Goal: Information Seeking & Learning: Check status

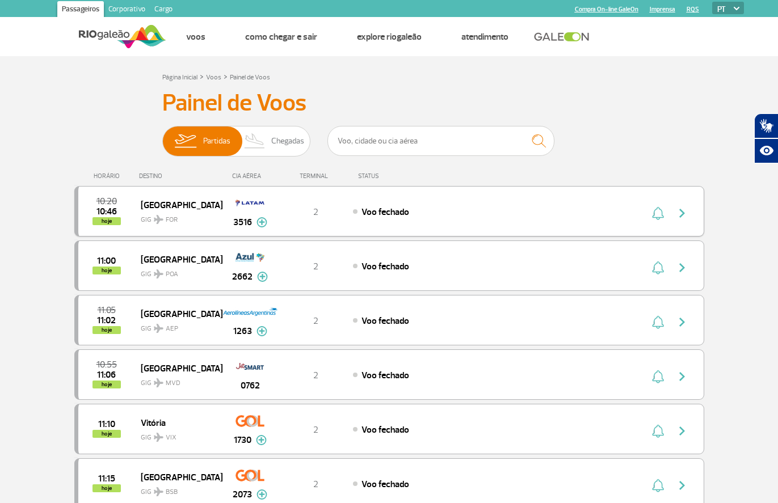
click at [682, 213] on img "button" at bounding box center [682, 214] width 14 height 14
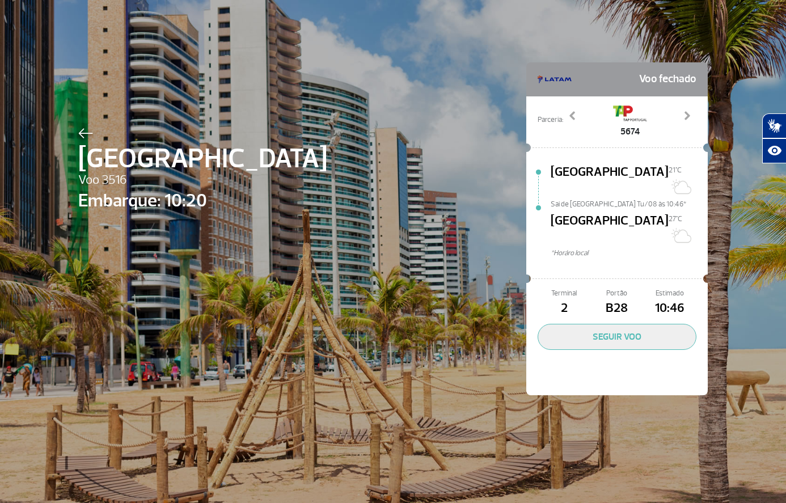
click at [79, 133] on img at bounding box center [85, 133] width 15 height 10
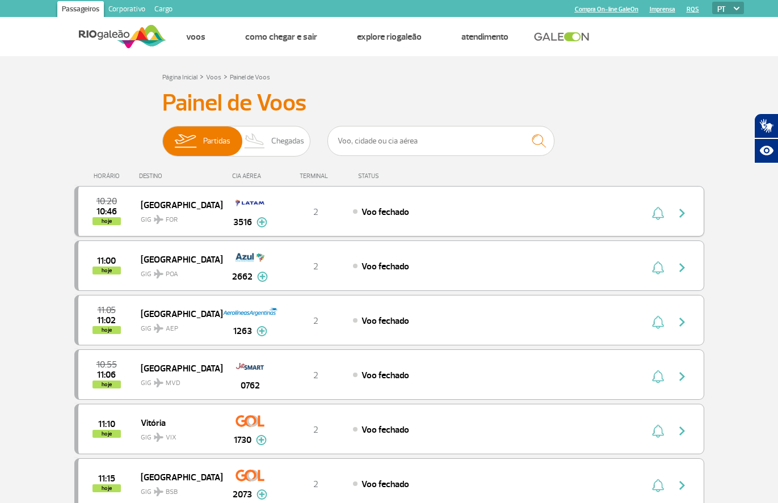
click at [261, 224] on img at bounding box center [261, 222] width 11 height 10
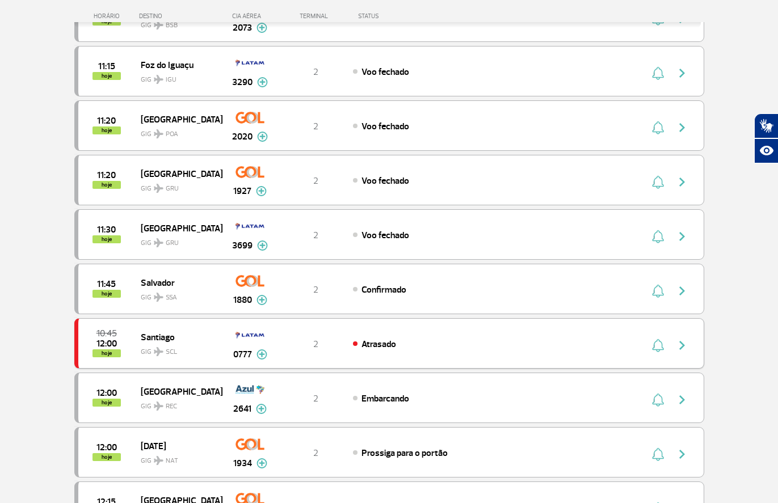
scroll to position [567, 0]
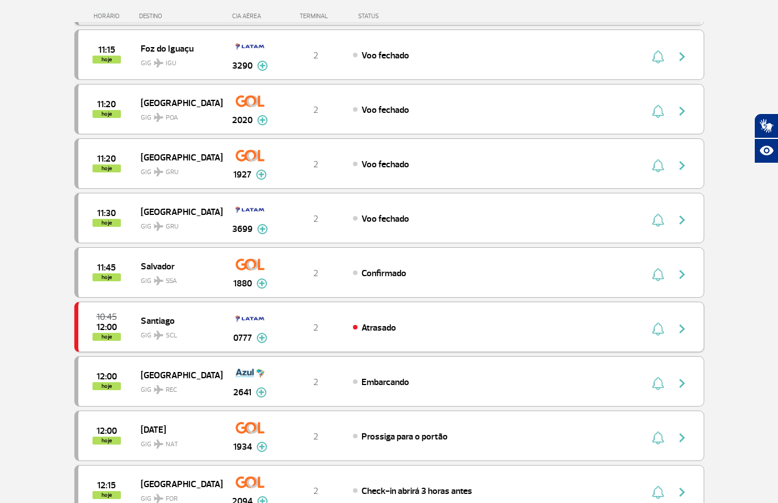
click at [257, 338] on img at bounding box center [261, 338] width 11 height 10
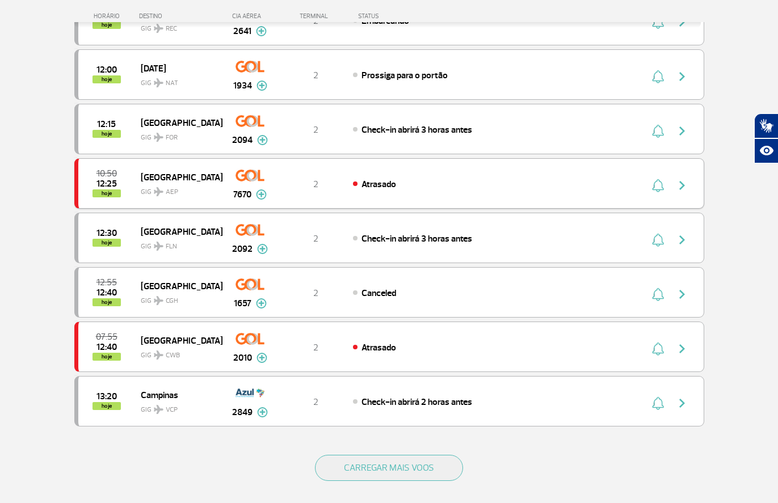
scroll to position [964, 0]
click at [683, 183] on img "button" at bounding box center [682, 185] width 14 height 14
click at [682, 183] on img "button" at bounding box center [682, 185] width 14 height 14
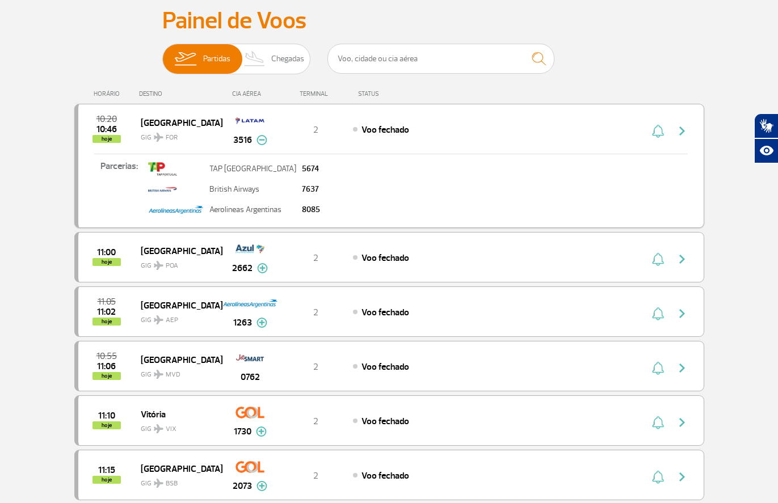
scroll to position [0, 0]
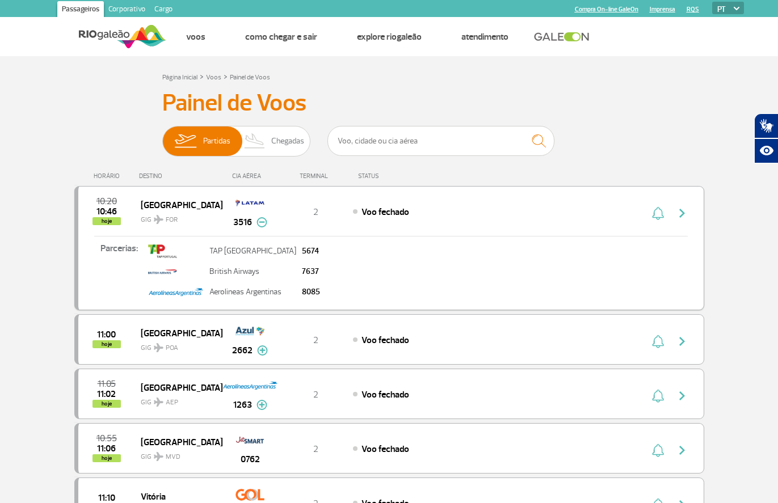
click at [308, 175] on div "TERMINAL" at bounding box center [316, 175] width 74 height 7
click at [297, 137] on span "Chegadas" at bounding box center [287, 142] width 33 height 30
click at [162, 136] on input "Partidas Chegadas" at bounding box center [162, 136] width 0 height 0
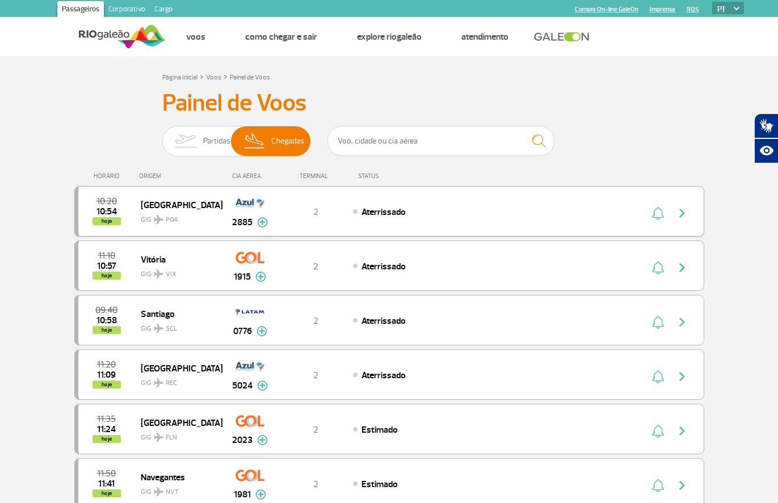
click at [364, 210] on span "Aterrissado" at bounding box center [383, 212] width 44 height 11
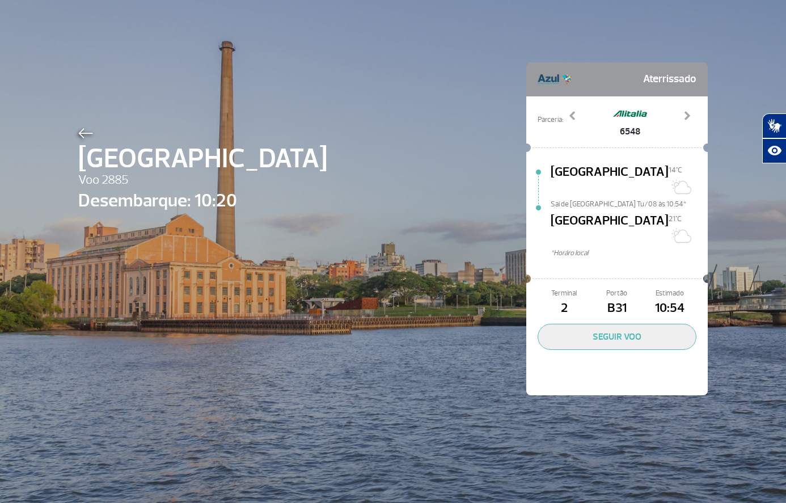
click at [78, 132] on img at bounding box center [85, 133] width 15 height 10
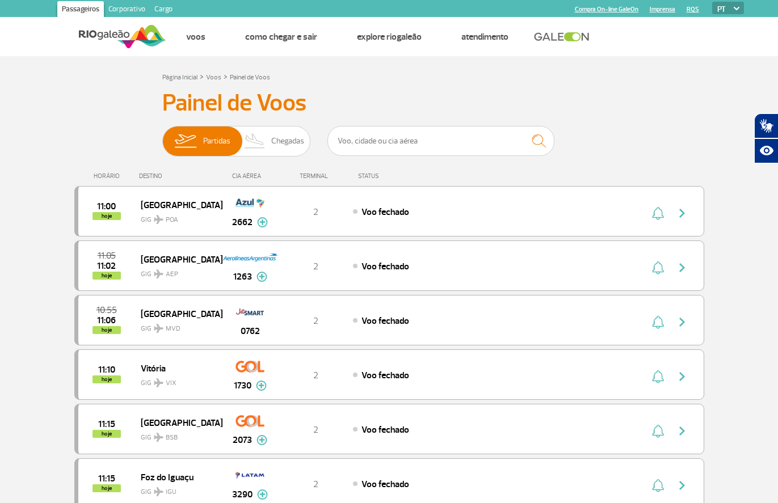
click at [127, 10] on link "Corporativo" at bounding box center [127, 10] width 46 height 18
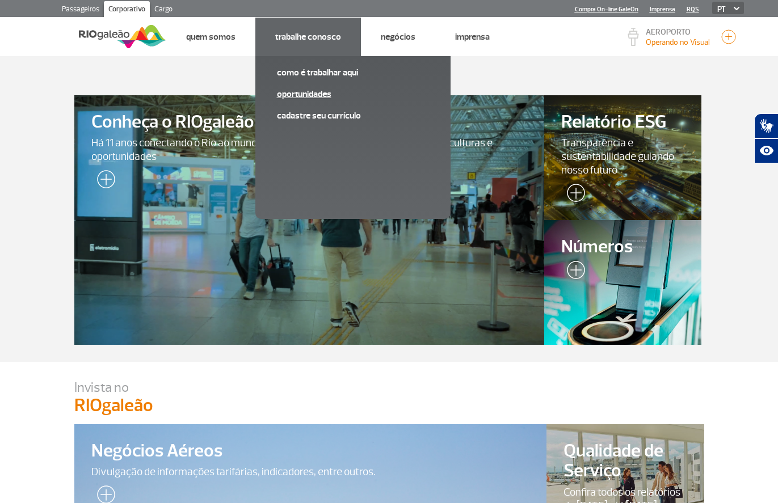
click at [323, 92] on link "Oportunidades" at bounding box center [353, 94] width 152 height 12
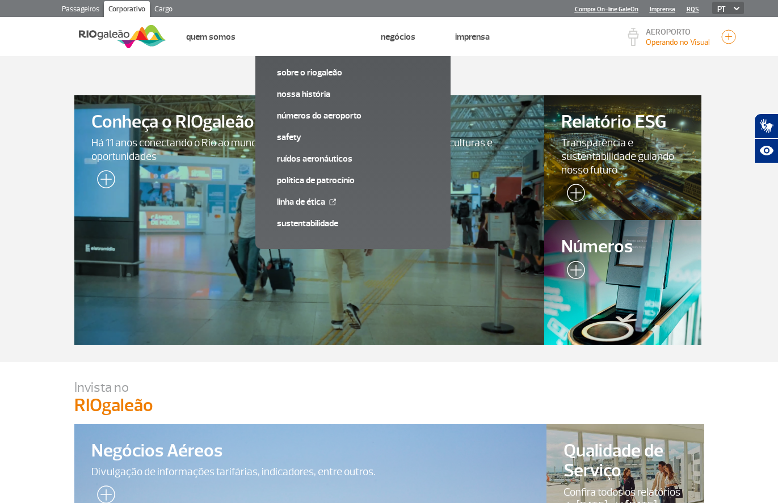
click at [388, 219] on div at bounding box center [308, 220] width 479 height 255
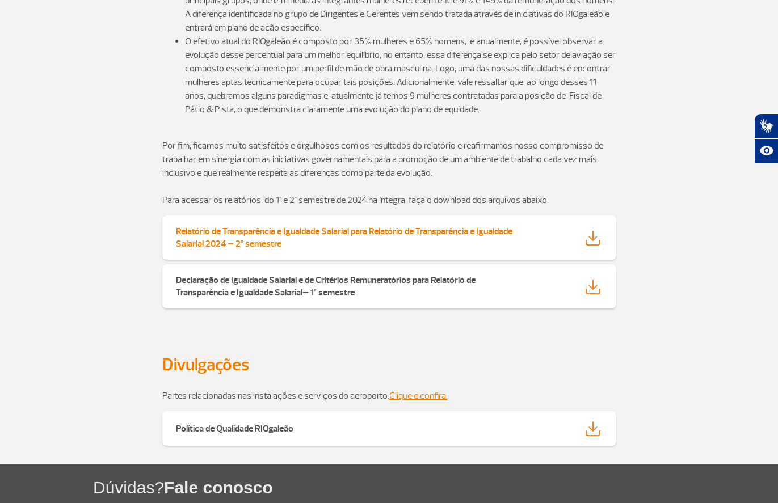
scroll to position [1929, 0]
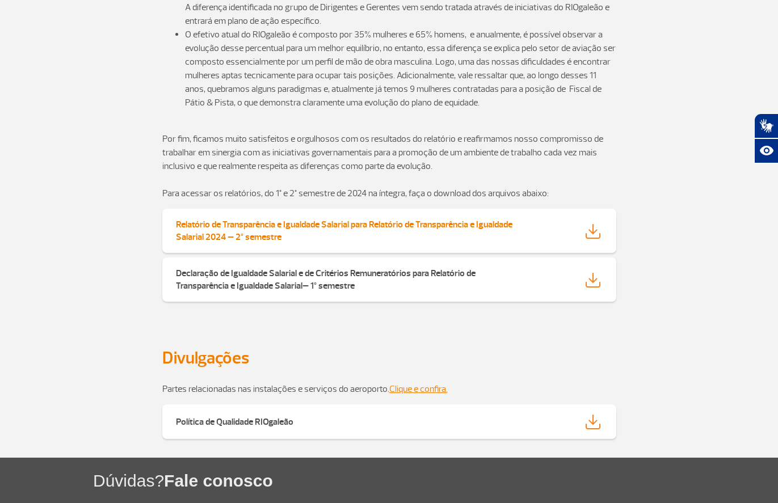
click at [567, 224] on div at bounding box center [574, 231] width 74 height 15
click at [594, 224] on img at bounding box center [592, 231] width 15 height 15
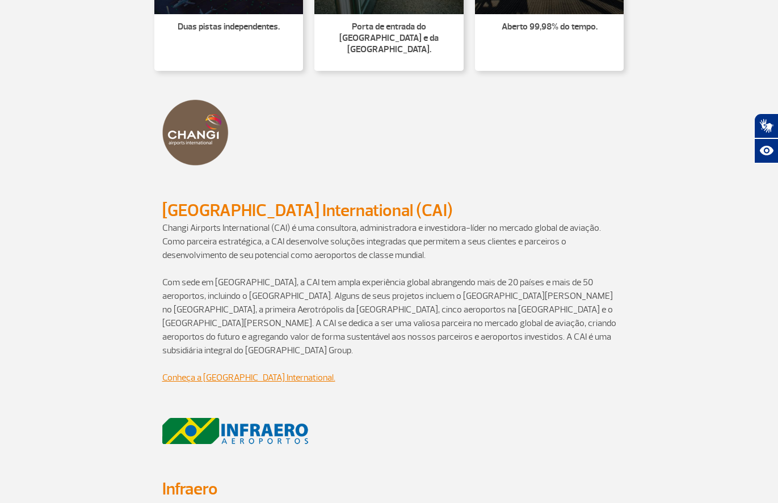
scroll to position [833, 0]
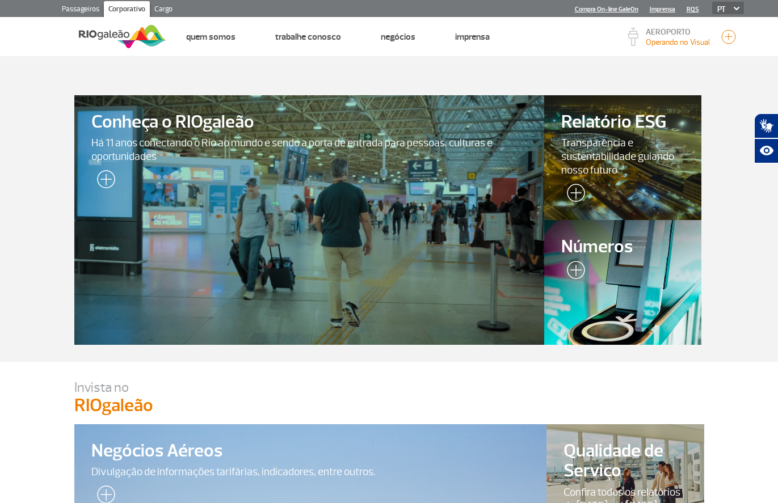
click at [158, 7] on link "Cargo" at bounding box center [163, 10] width 27 height 18
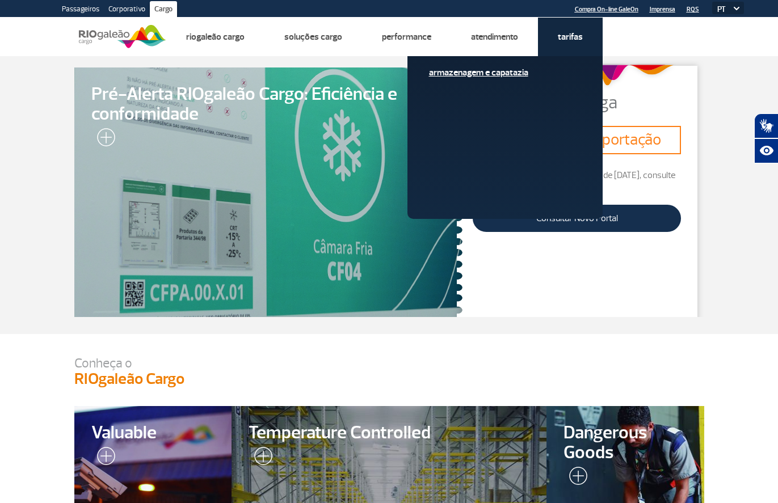
click at [504, 74] on link "Armazenagem e Capatazia" at bounding box center [505, 72] width 152 height 12
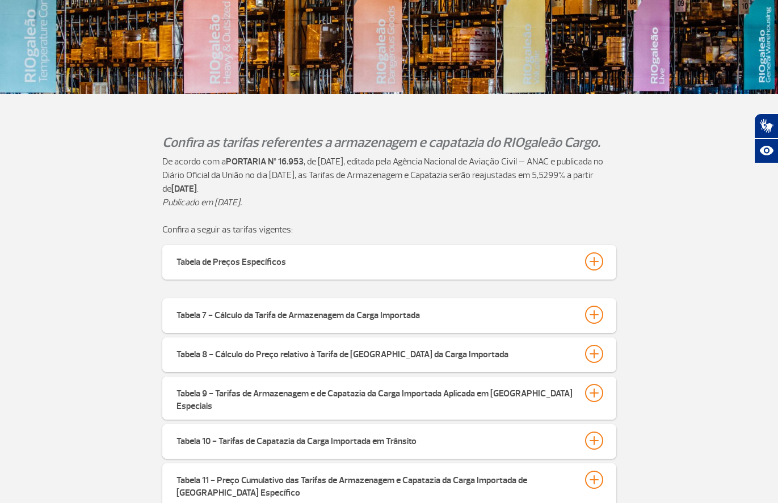
scroll to position [227, 0]
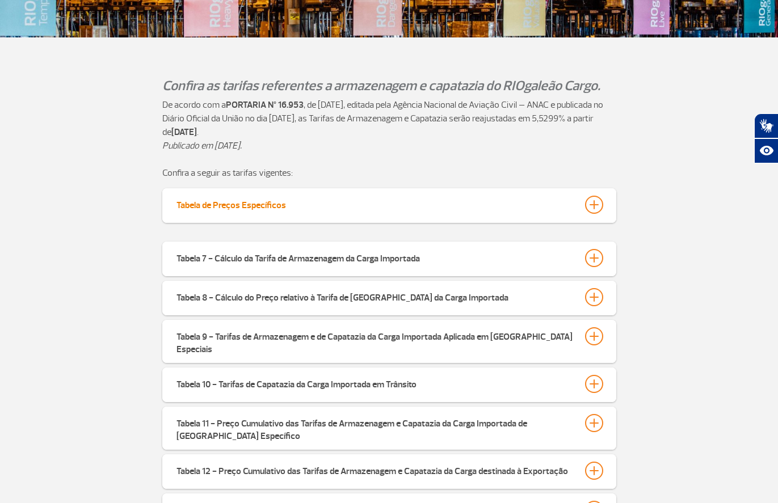
click at [593, 206] on div at bounding box center [594, 205] width 18 height 18
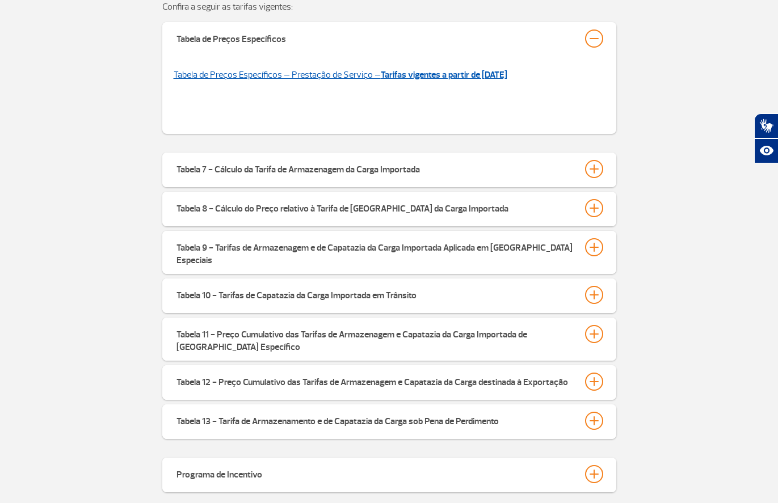
scroll to position [397, 0]
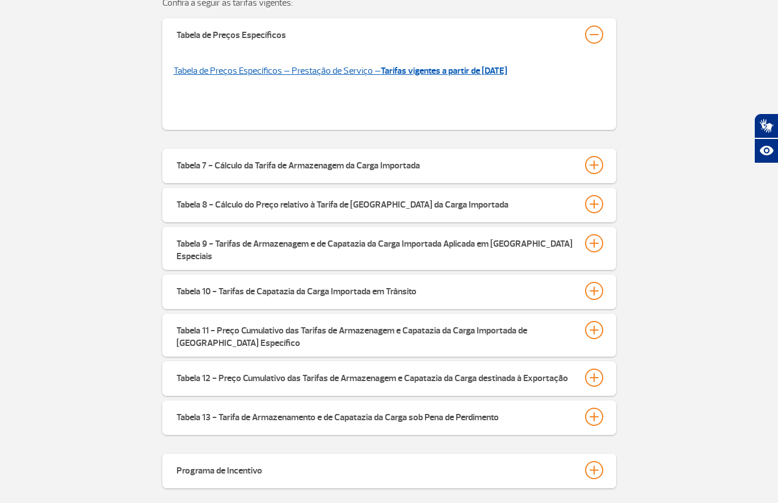
click at [361, 70] on link "Tabela de Preços Específicos – Prestação de Serviço – Tarifas vigentes a partir…" at bounding box center [341, 70] width 334 height 11
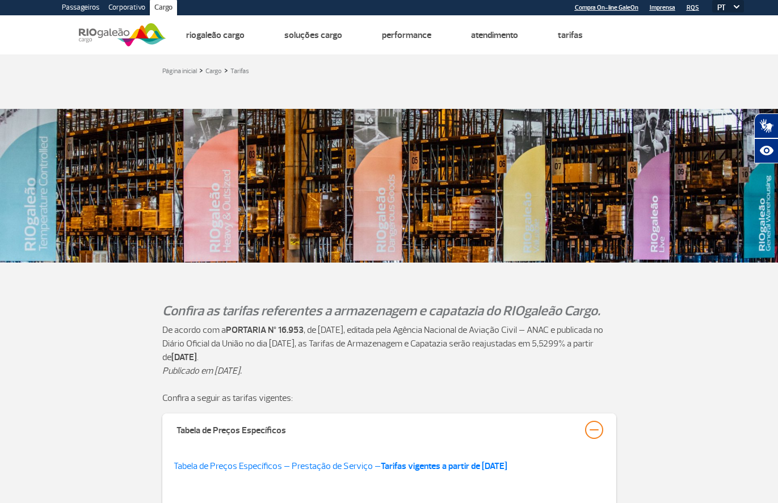
scroll to position [0, 0]
